Goal: Navigation & Orientation: Find specific page/section

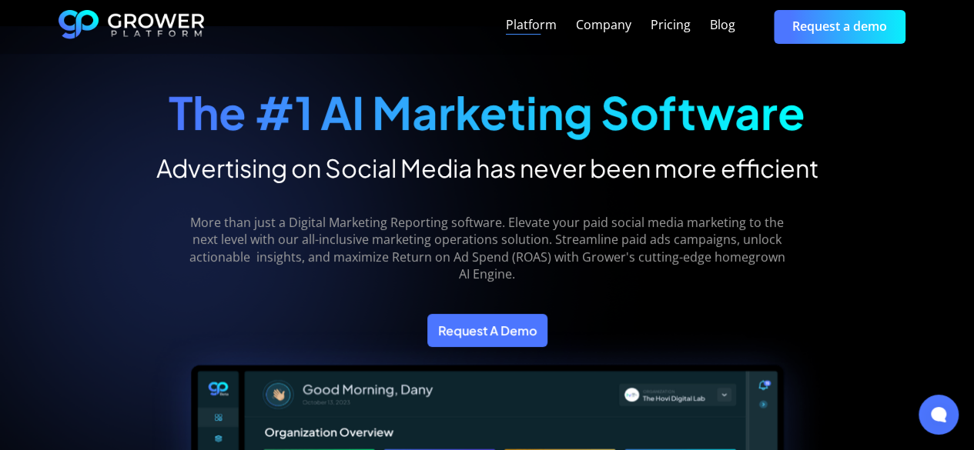
click at [516, 28] on div "Platform" at bounding box center [531, 25] width 51 height 15
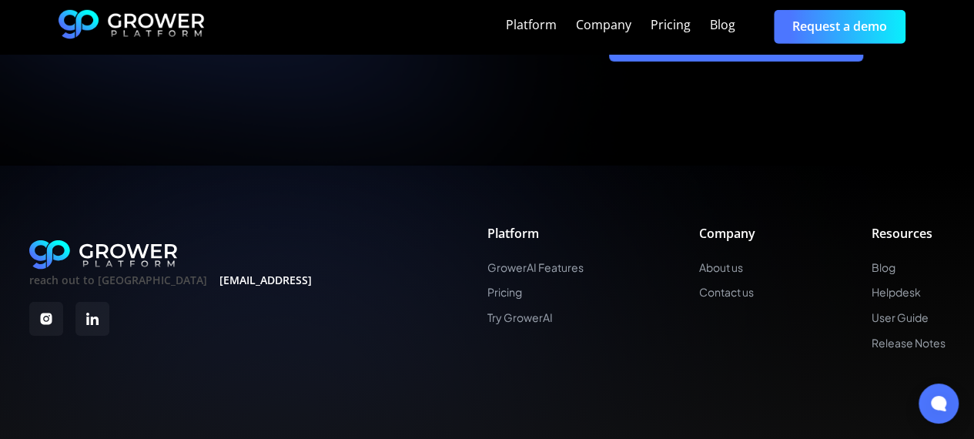
scroll to position [5379, 0]
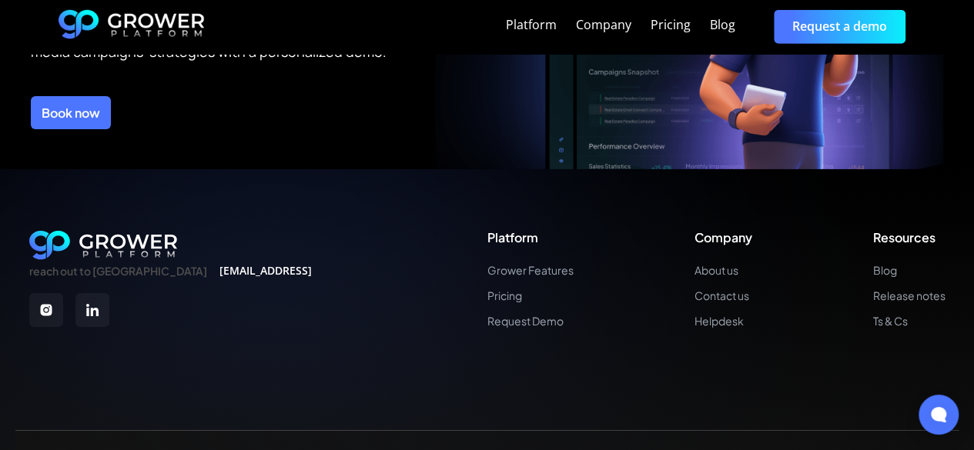
scroll to position [5443, 0]
